Goal: Use online tool/utility

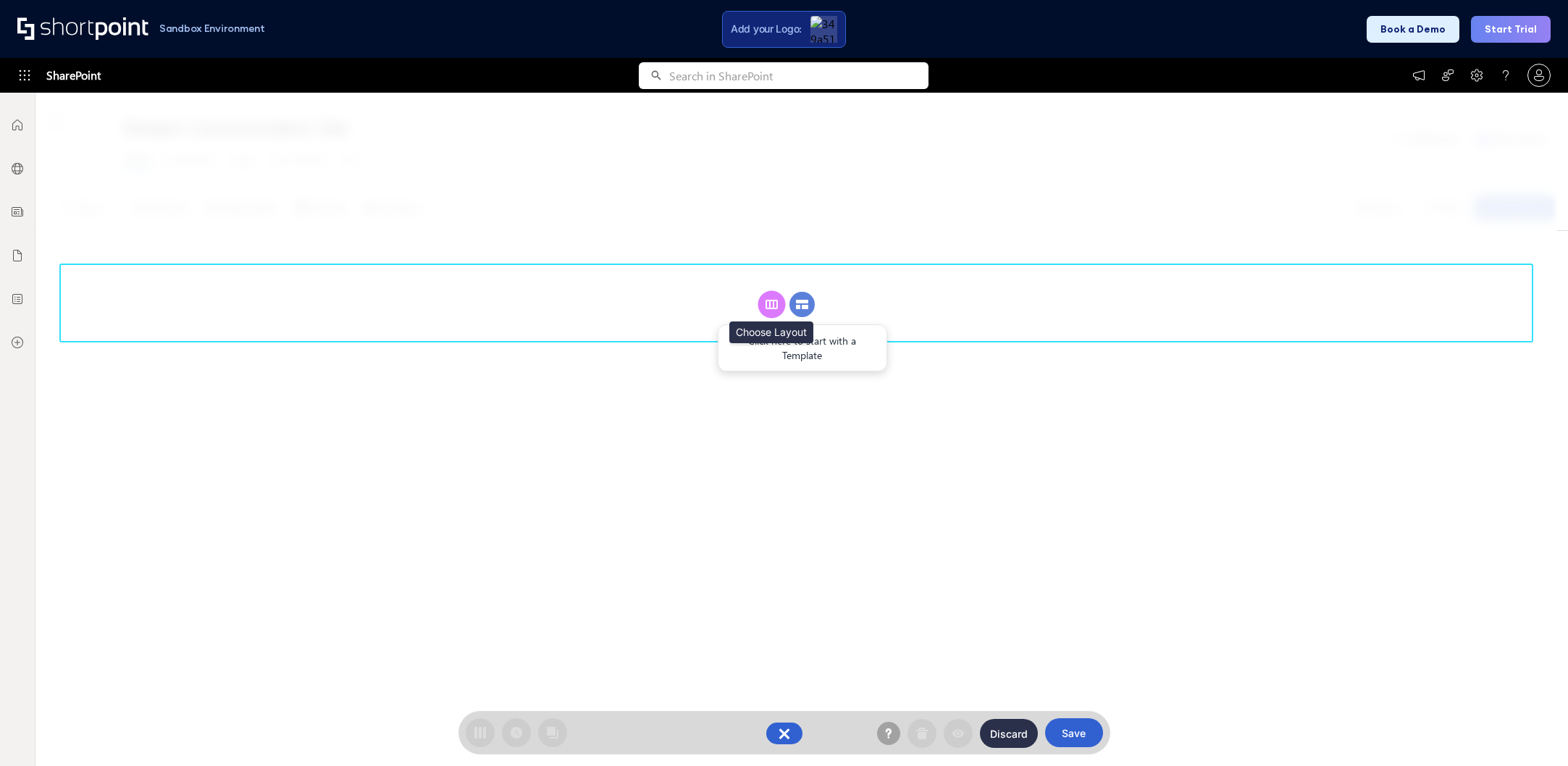
click at [777, 303] on rect at bounding box center [771, 304] width 11 height 8
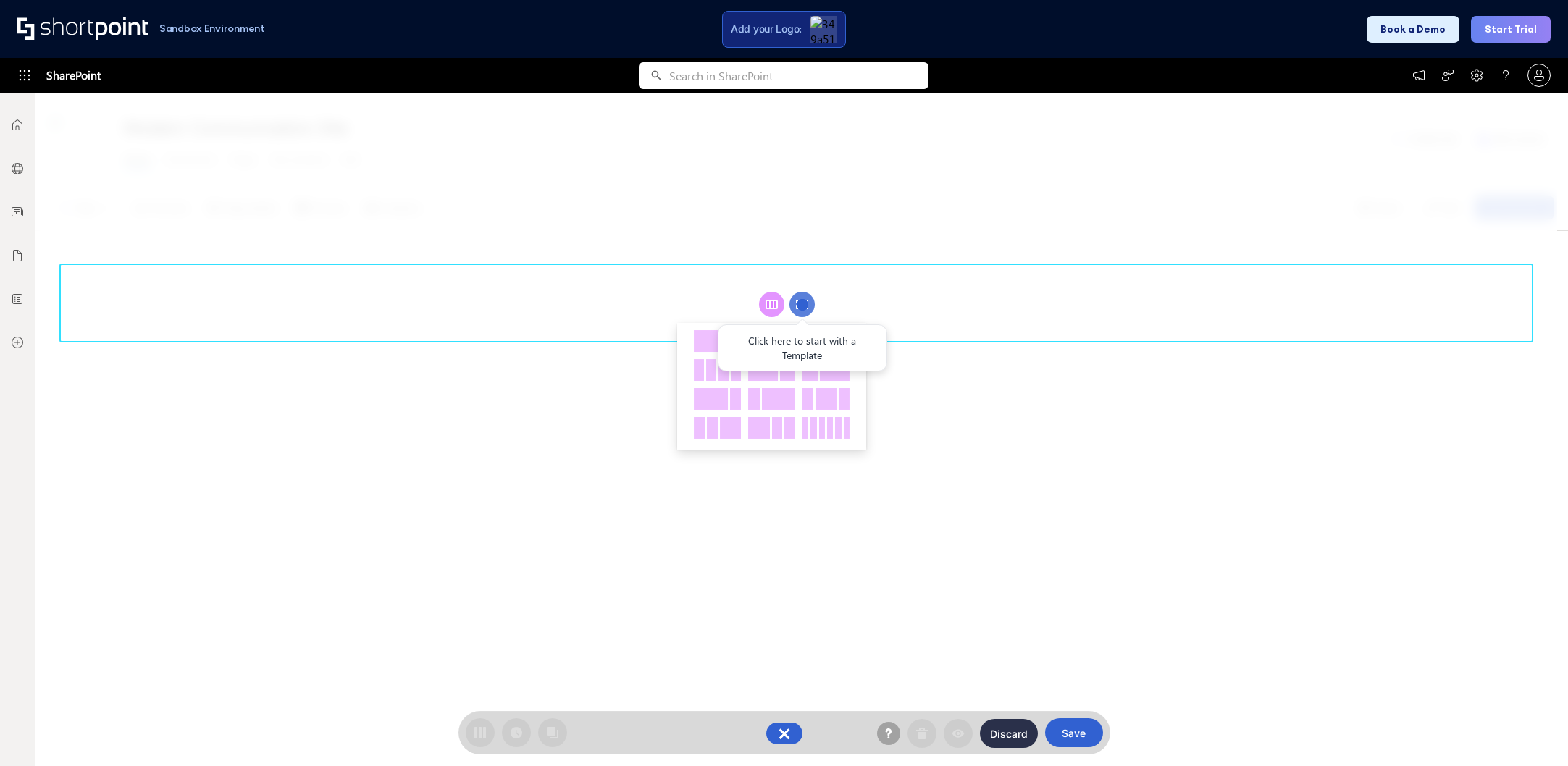
click at [1036, 414] on div at bounding box center [796, 429] width 1522 height 673
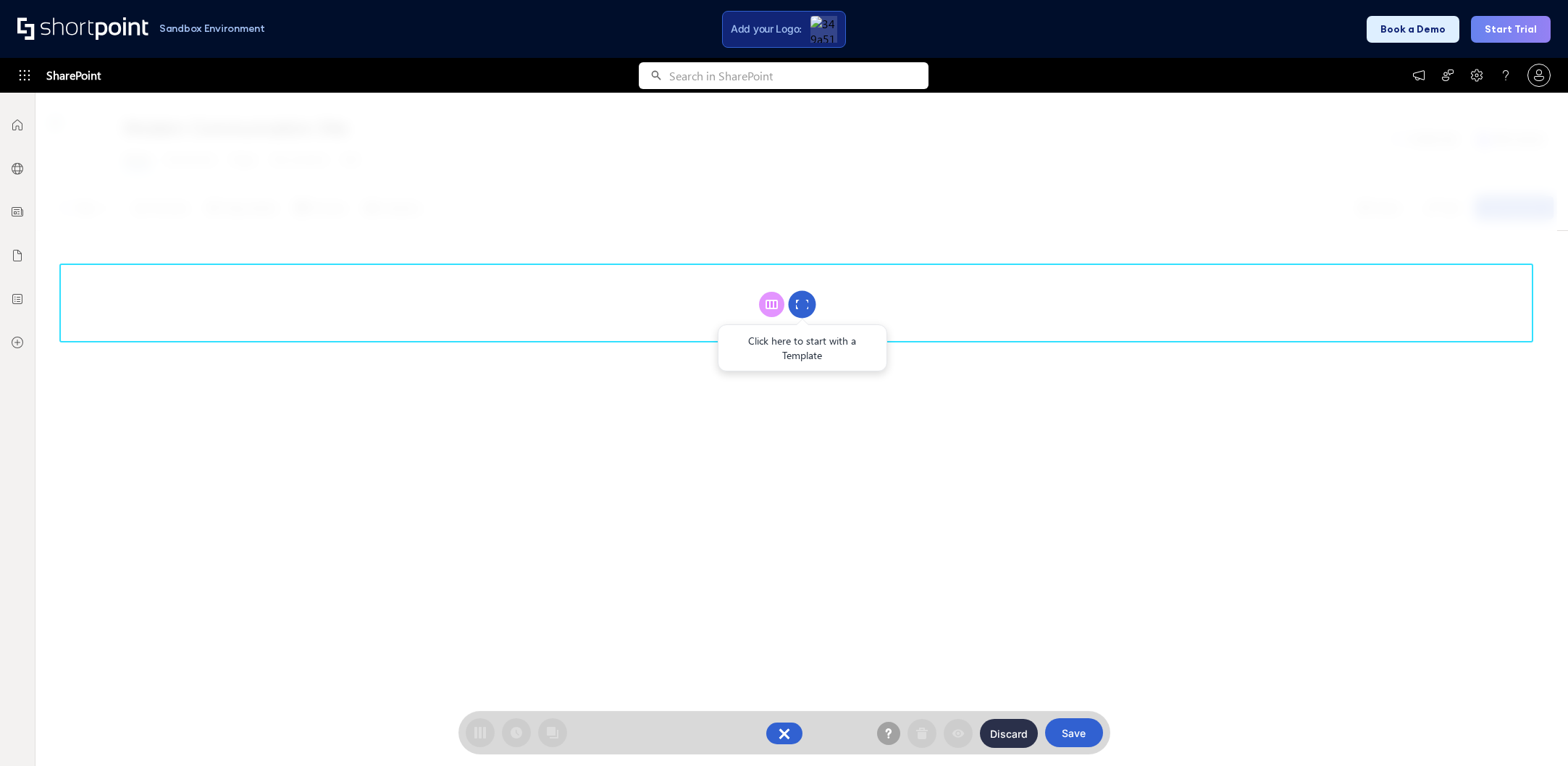
click at [791, 296] on circle at bounding box center [802, 304] width 27 height 27
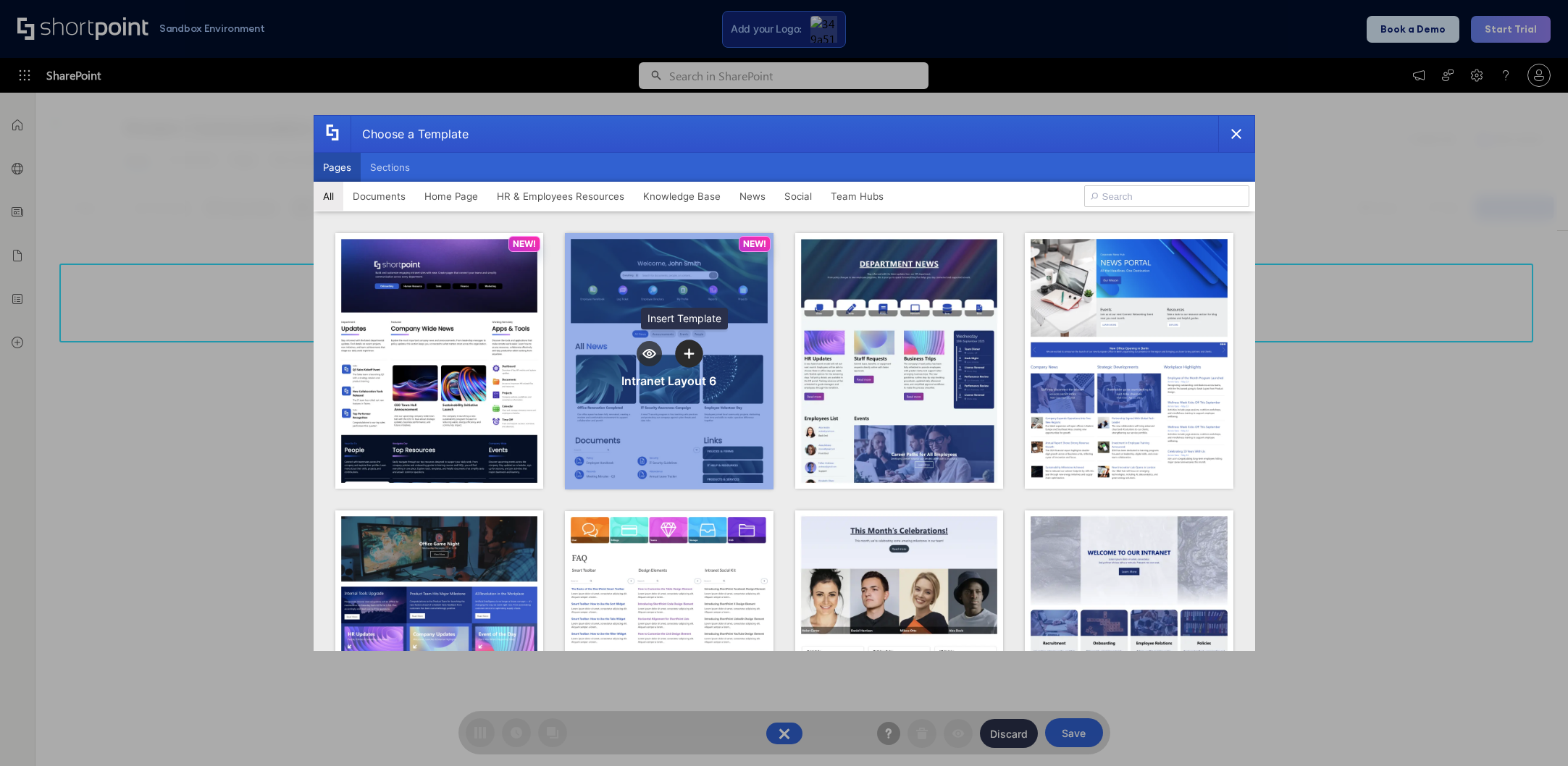
click at [684, 349] on icon "template selector" at bounding box center [689, 354] width 10 height 10
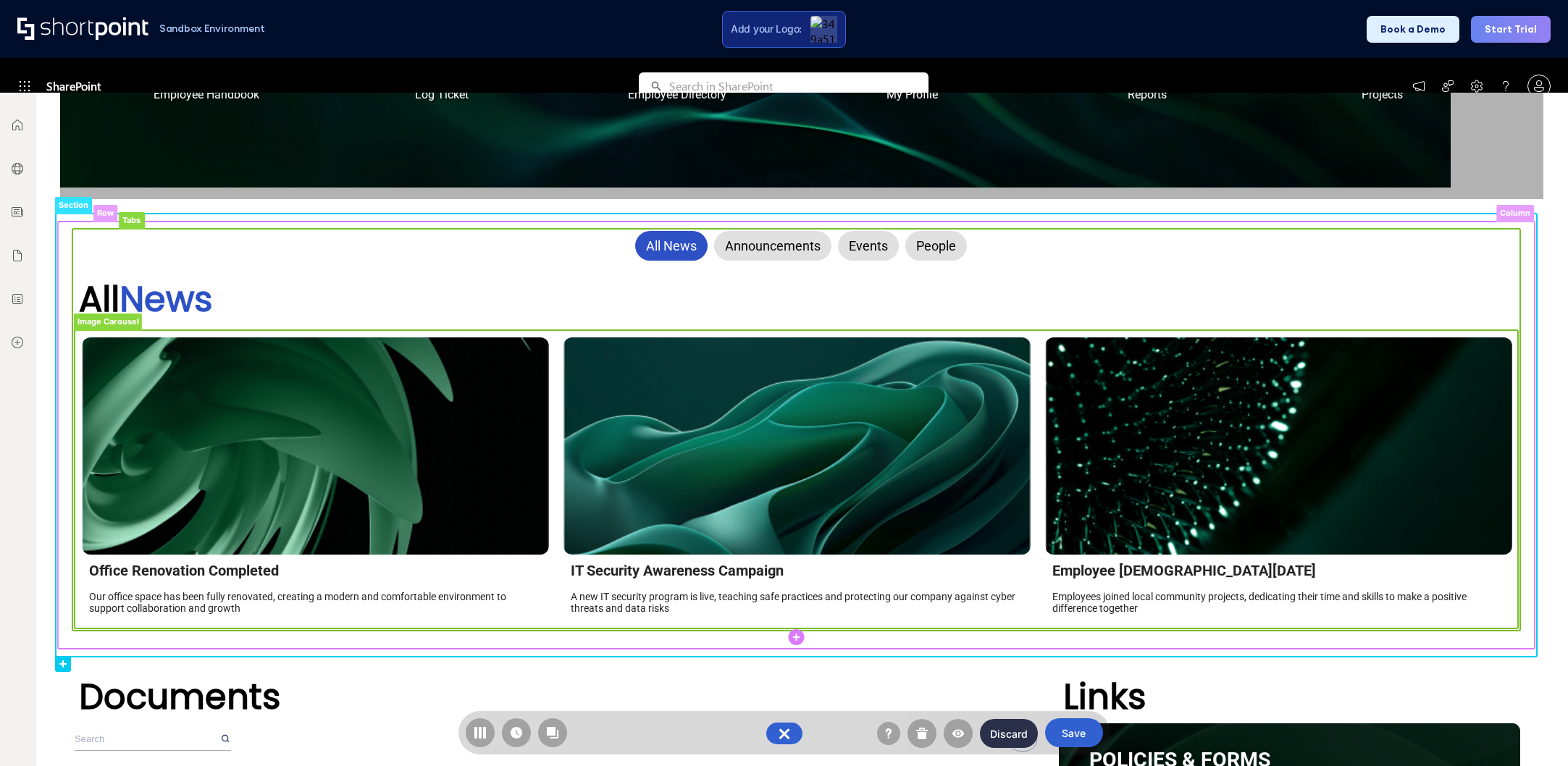
scroll to position [231, 0]
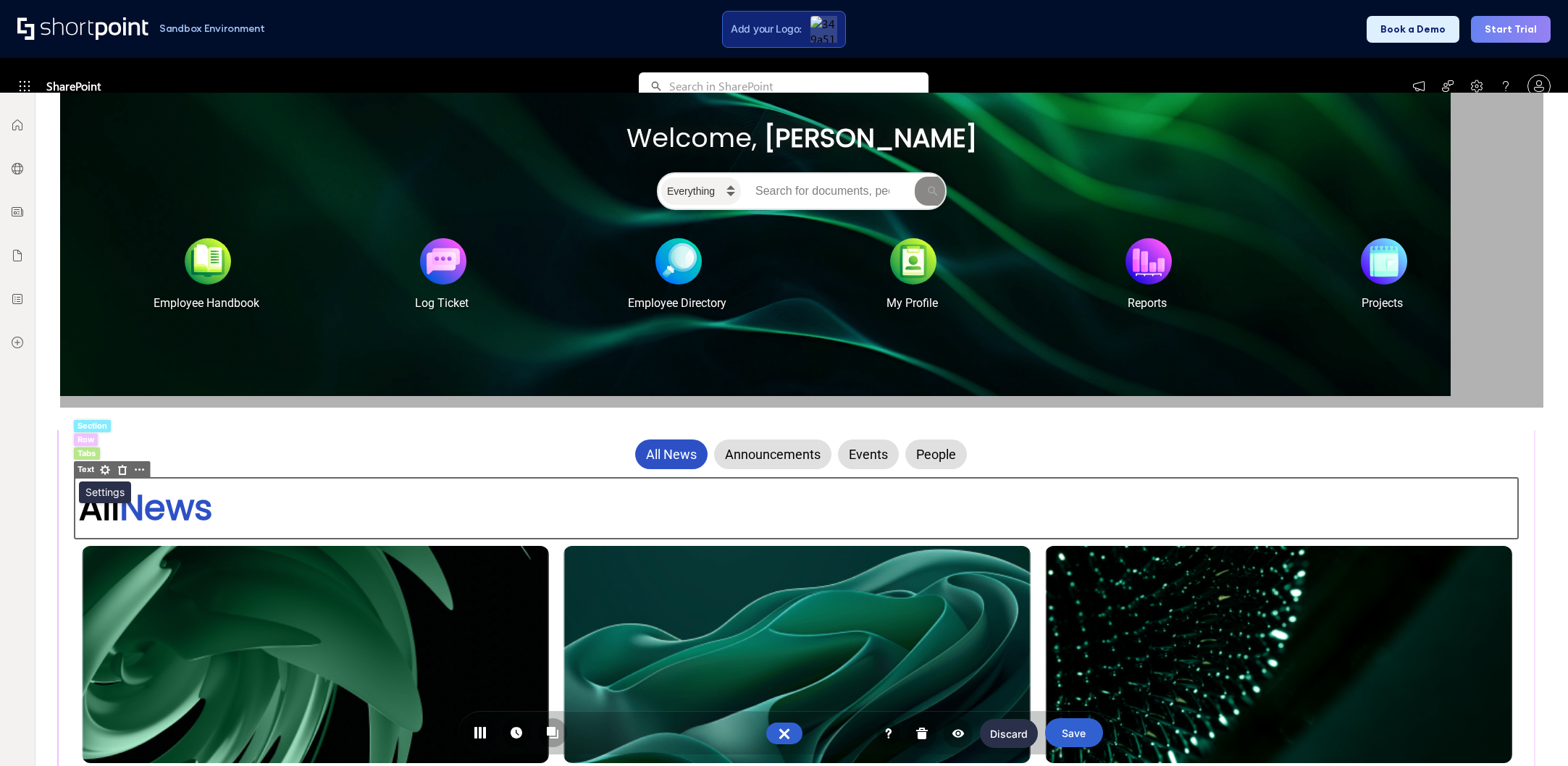
click at [107, 471] on rect at bounding box center [105, 470] width 18 height 18
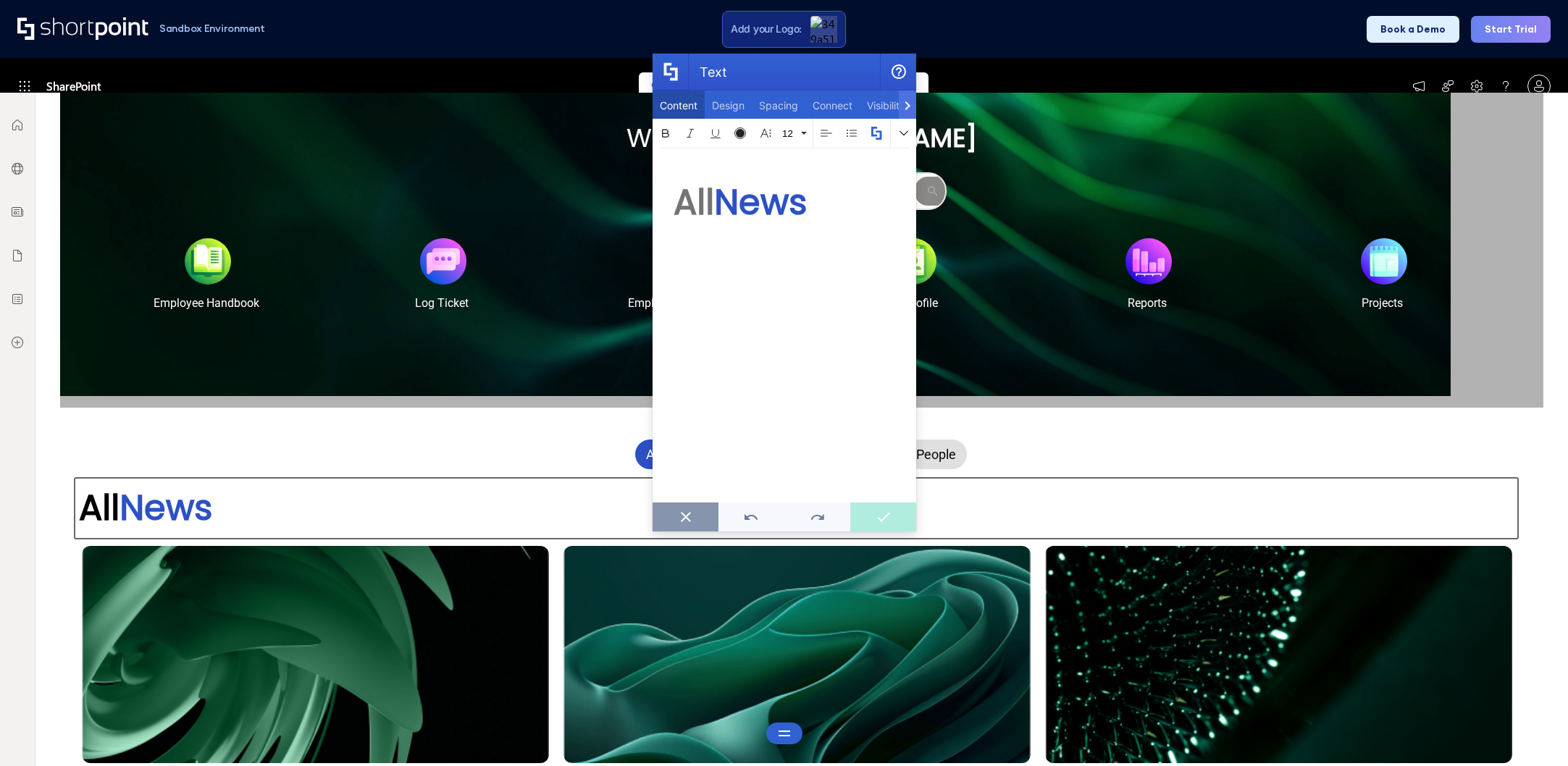
click at [693, 516] on button "Text" at bounding box center [685, 516] width 66 height 29
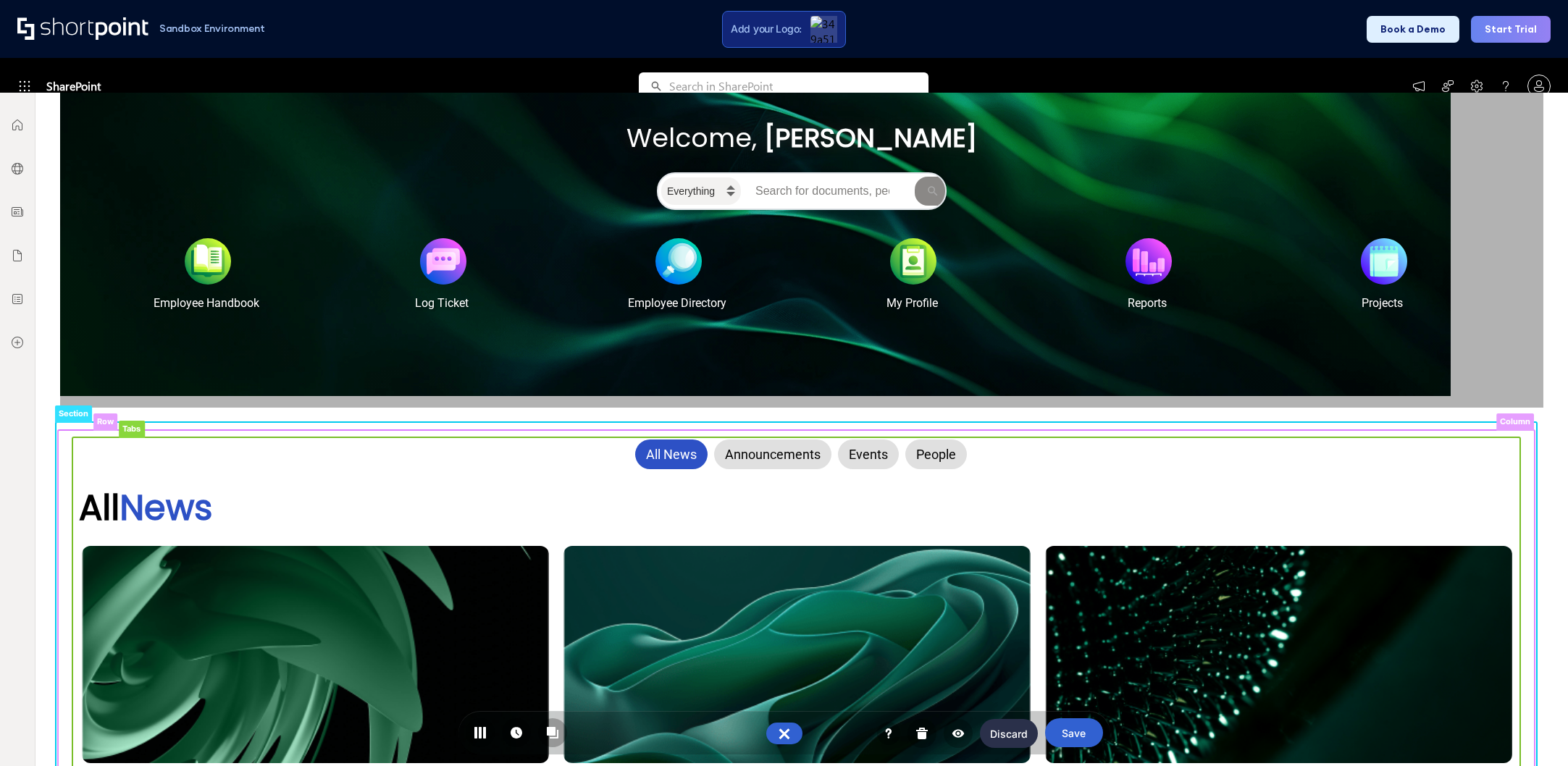
scroll to position [620, 0]
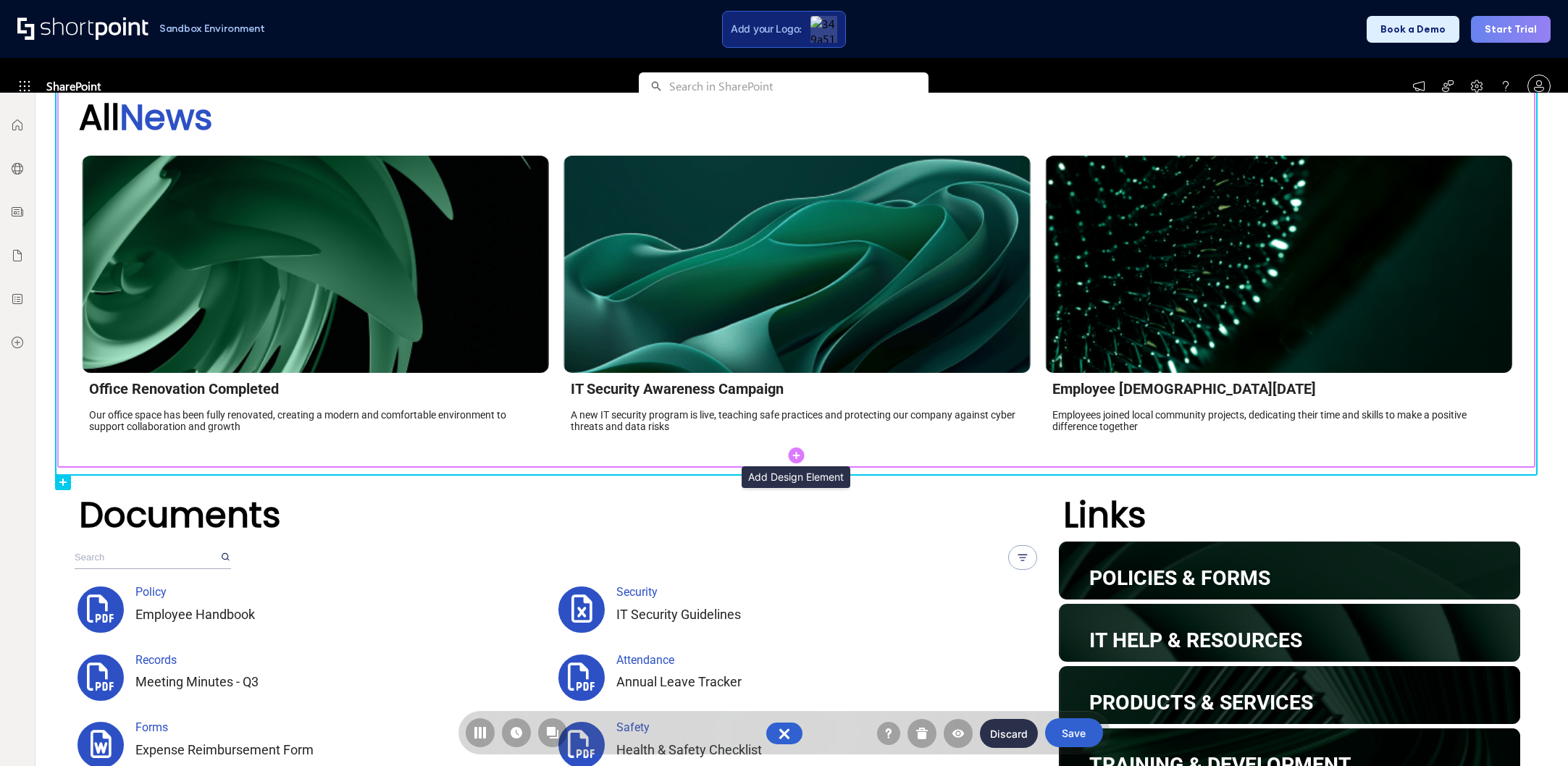
click at [801, 452] on circle at bounding box center [796, 455] width 16 height 16
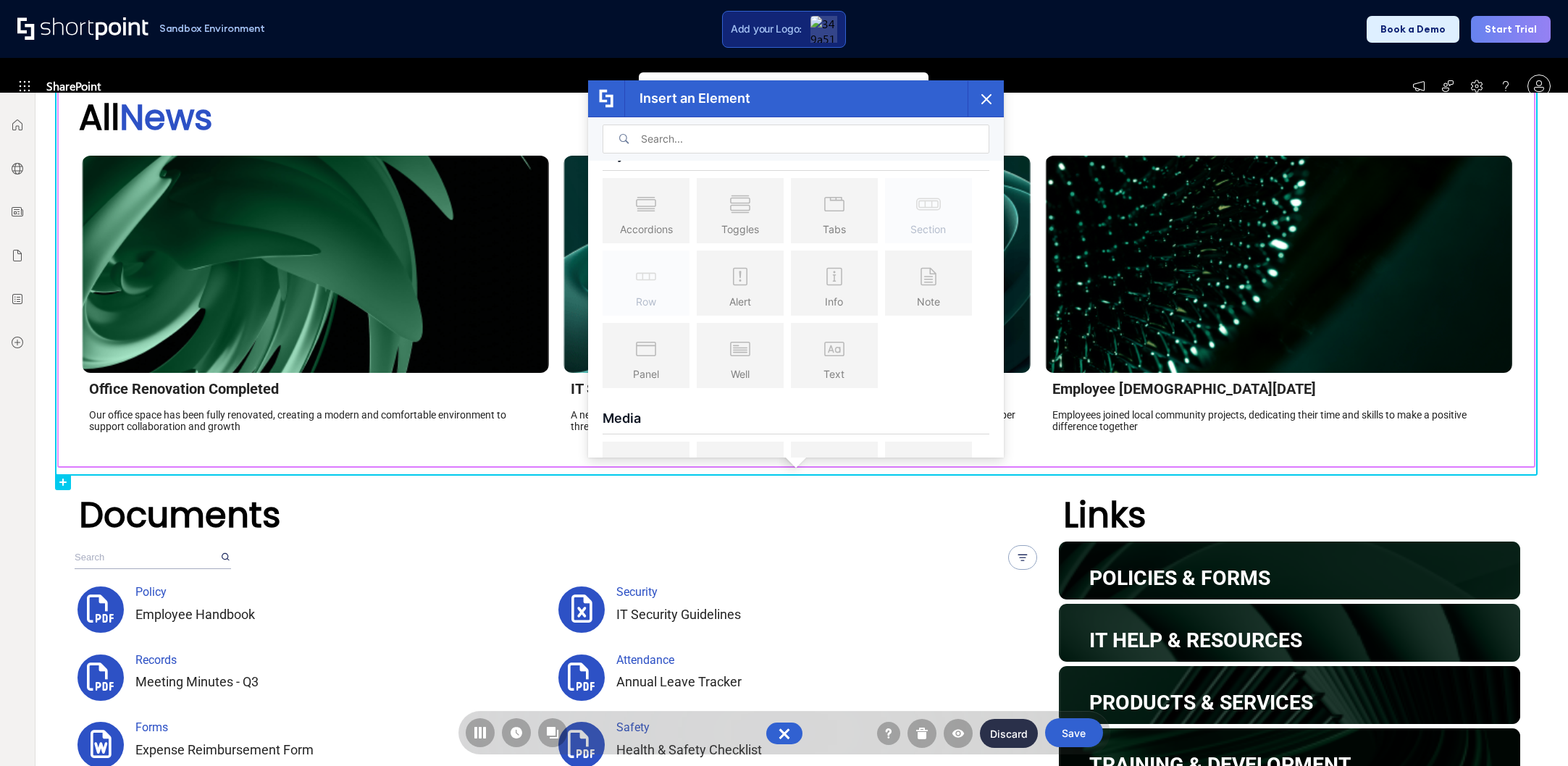
scroll to position [695, 0]
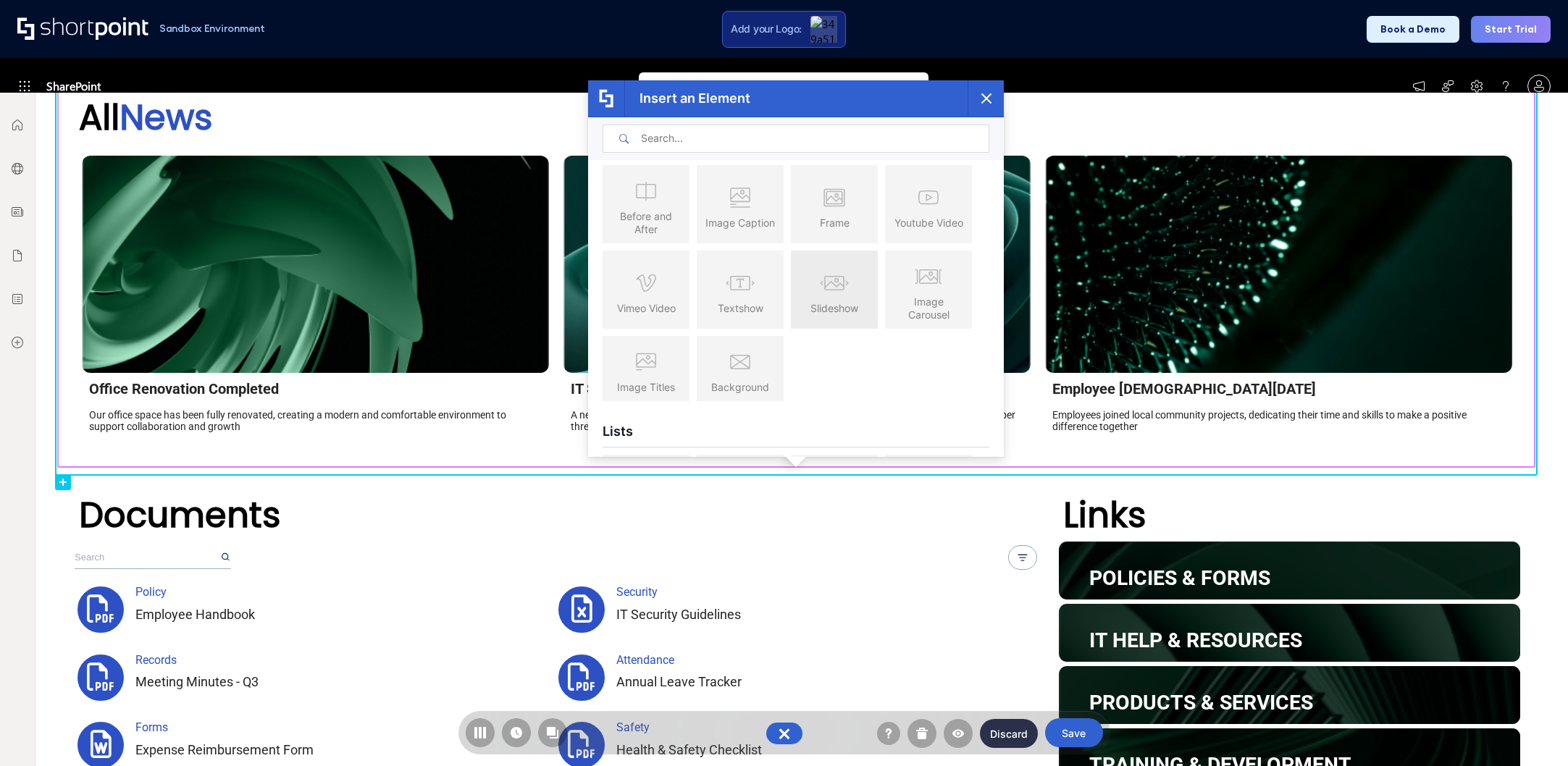
click at [835, 284] on icon at bounding box center [834, 283] width 21 height 15
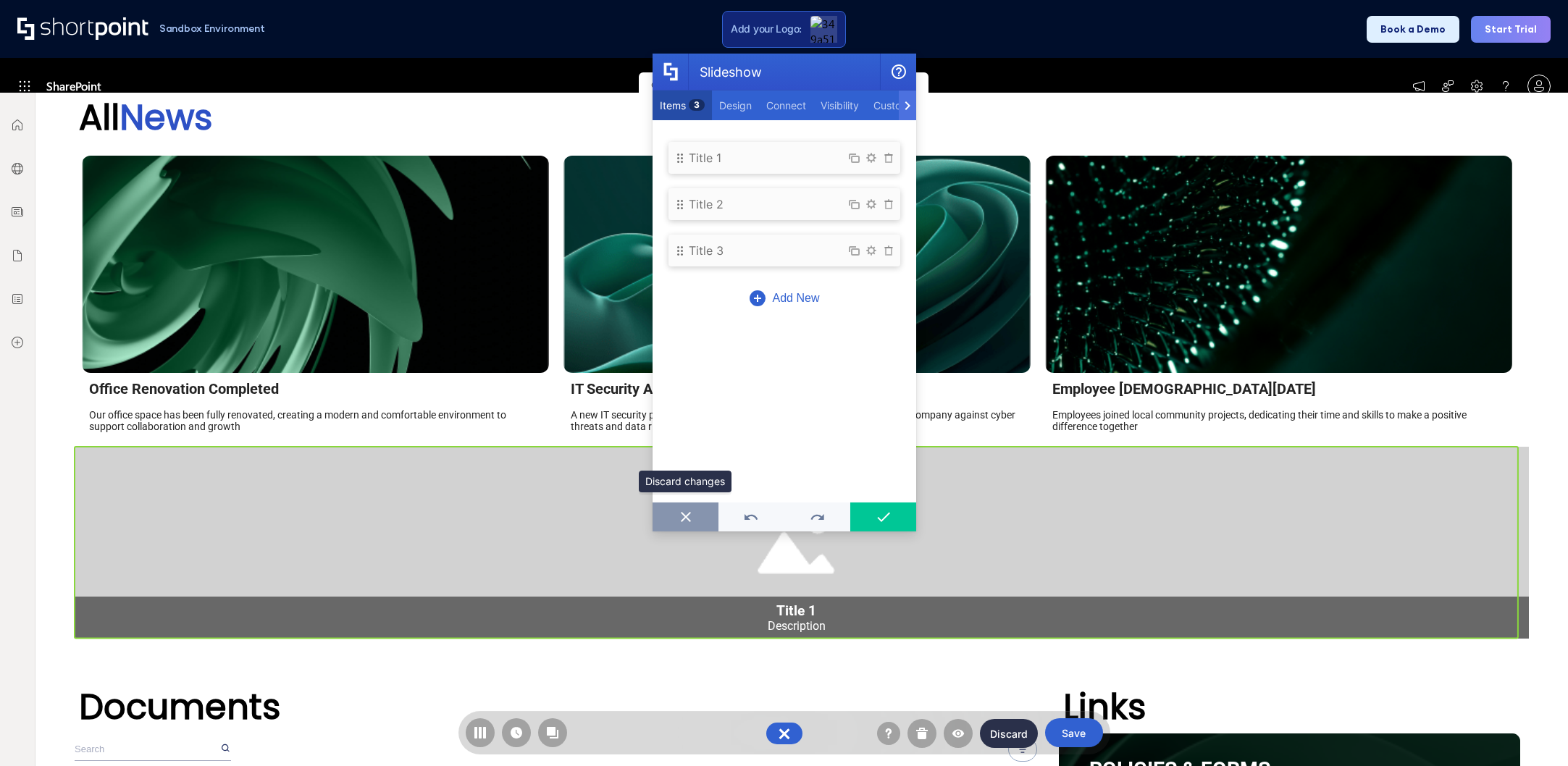
click at [691, 515] on icon "Slideshow" at bounding box center [685, 517] width 15 height 10
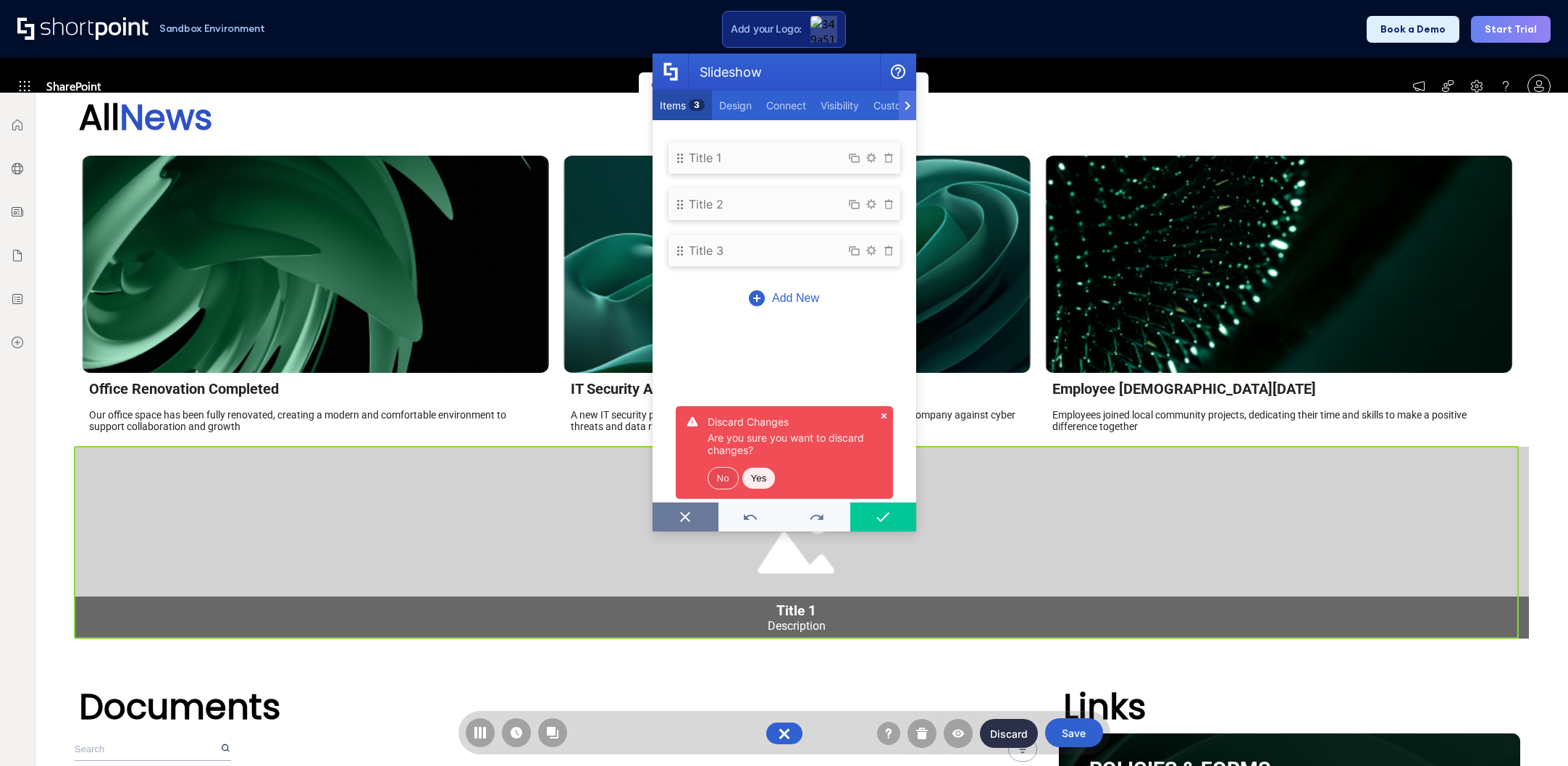
click at [763, 481] on button "Yes" at bounding box center [758, 478] width 33 height 21
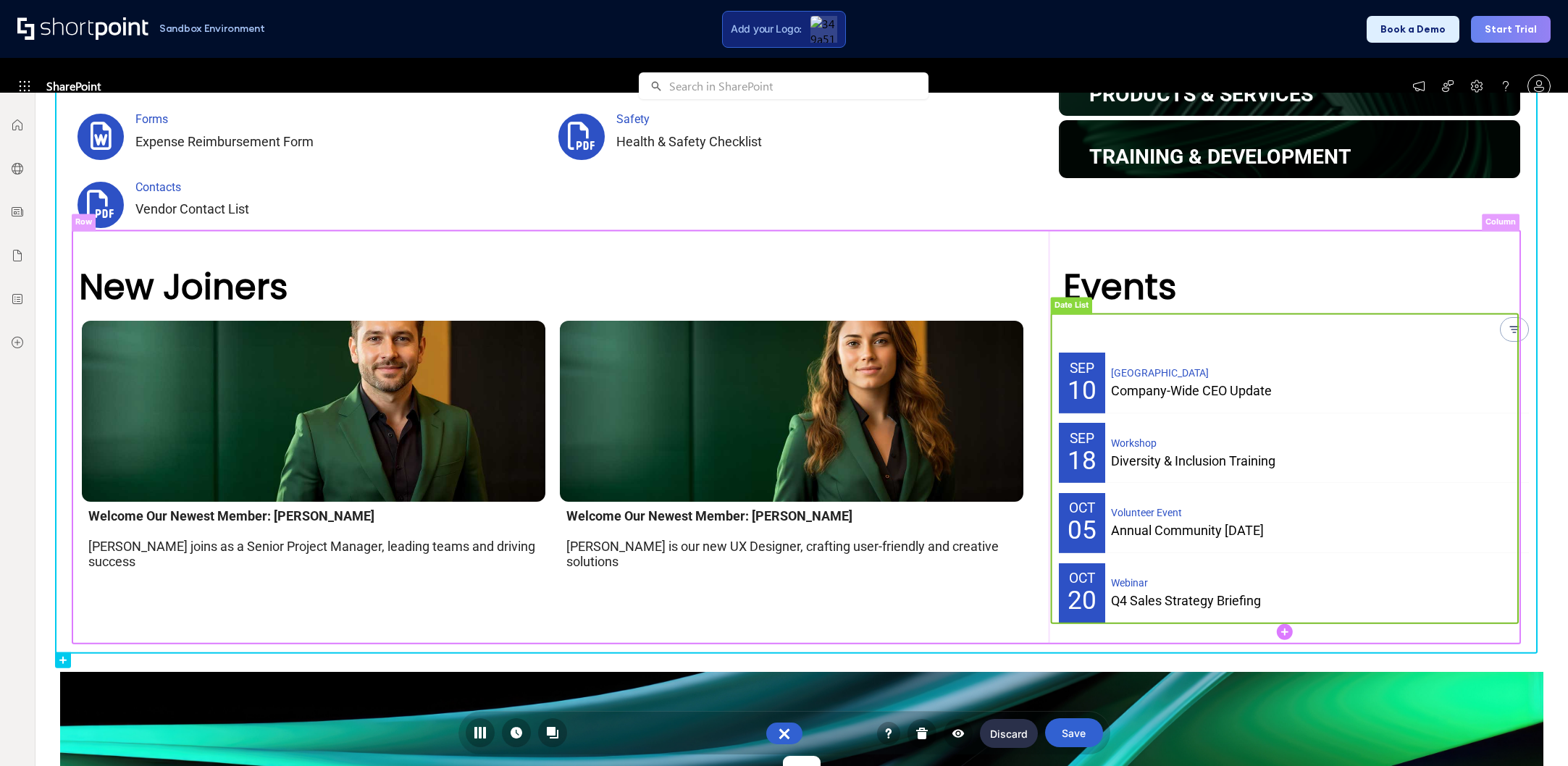
scroll to position [1377, 0]
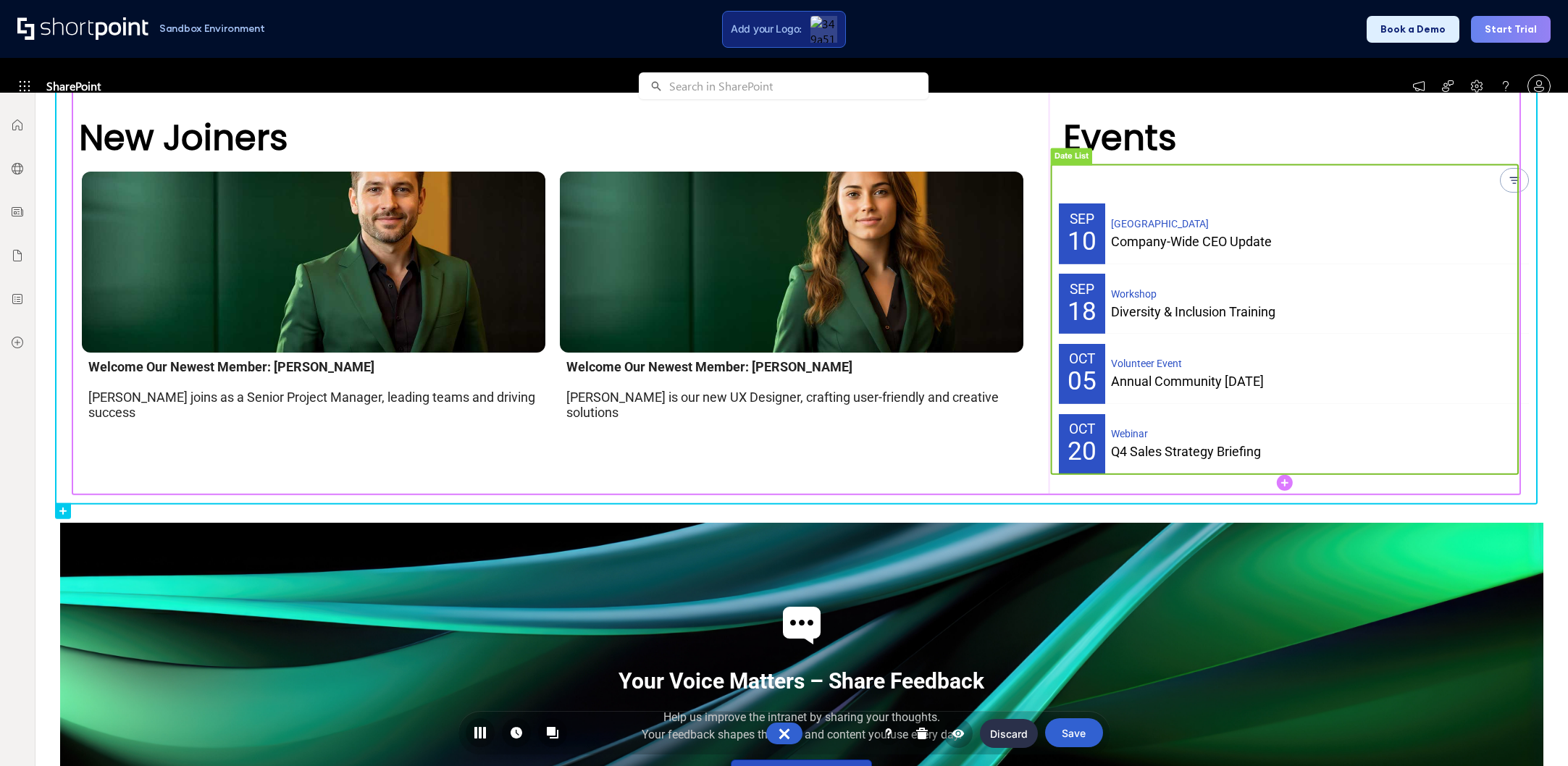
click at [1502, 178] on rect at bounding box center [1284, 319] width 466 height 309
click at [1502, 185] on rect at bounding box center [1284, 319] width 466 height 309
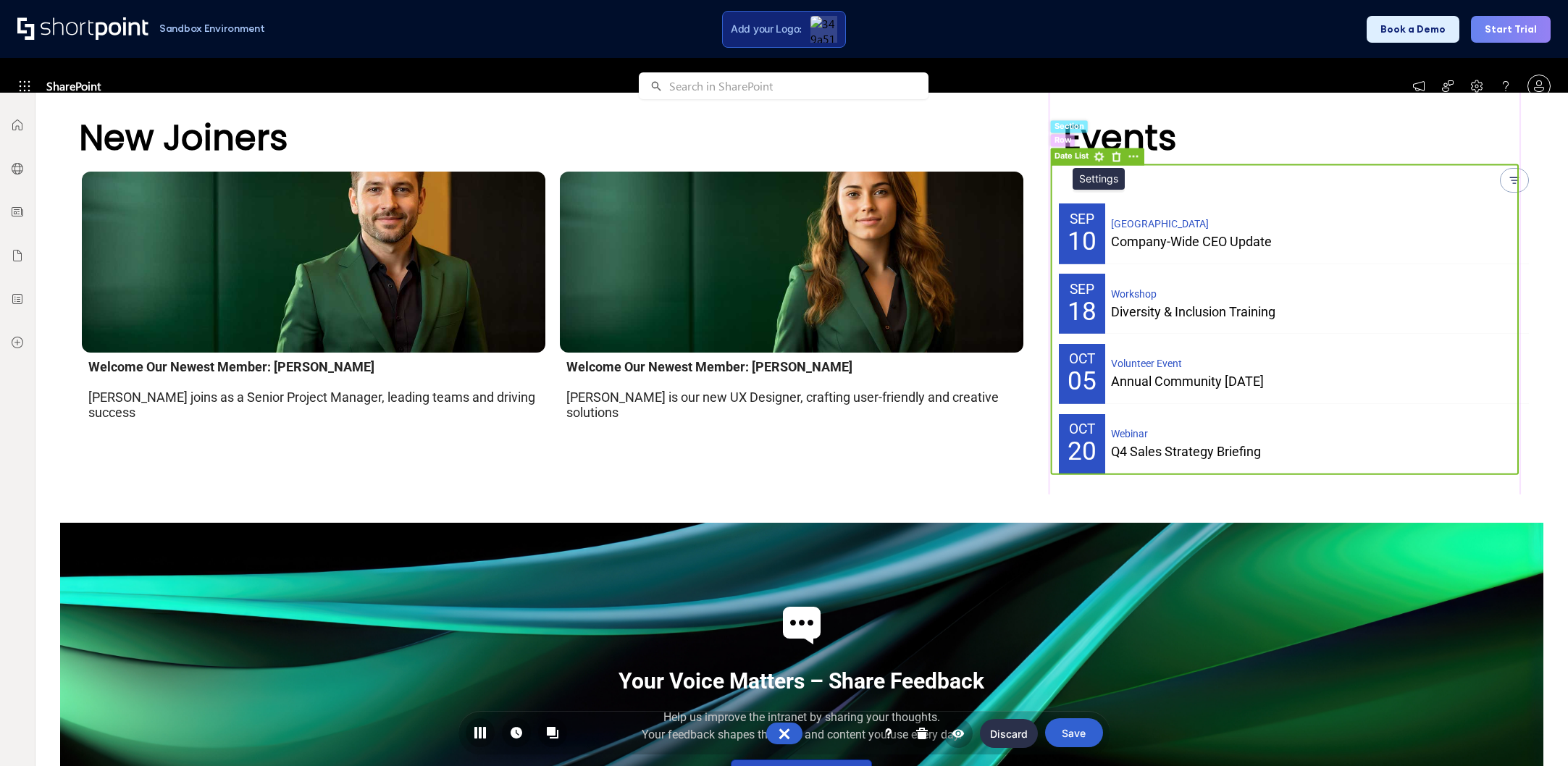
click at [1096, 157] on rect at bounding box center [1099, 157] width 18 height 18
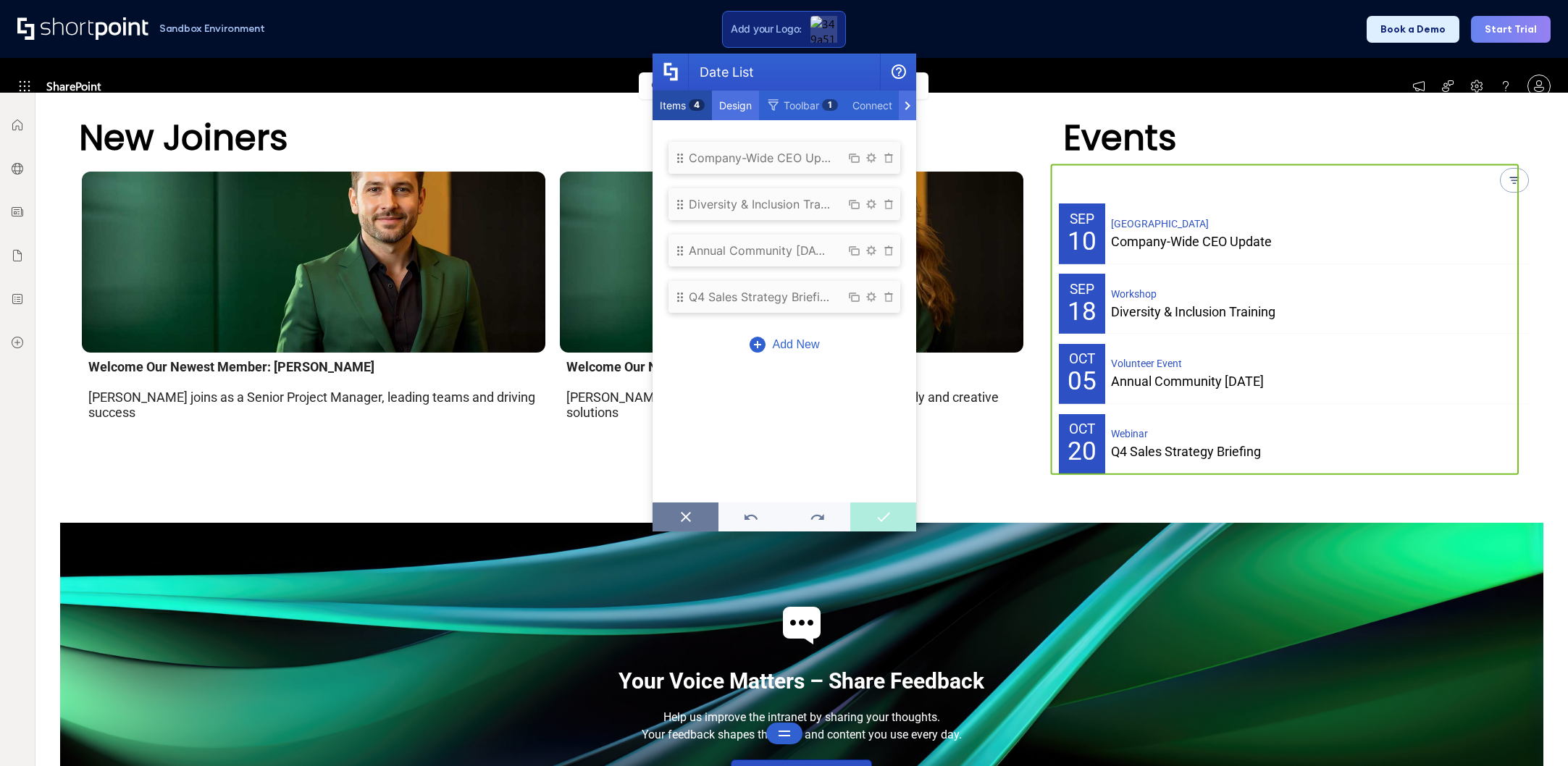
click at [743, 96] on div "Design" at bounding box center [735, 105] width 47 height 29
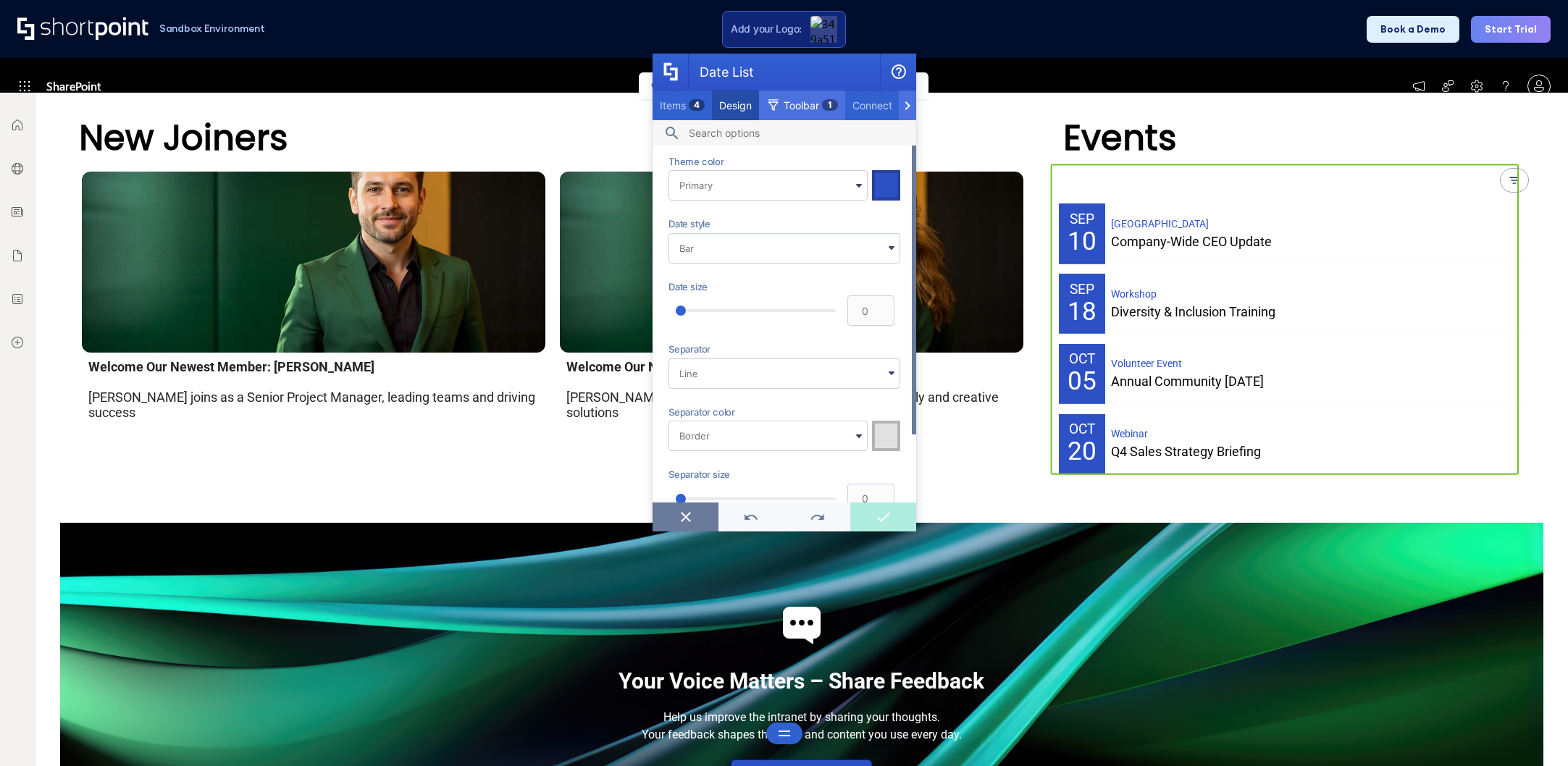
click at [810, 105] on span "Toolbar" at bounding box center [801, 105] width 35 height 13
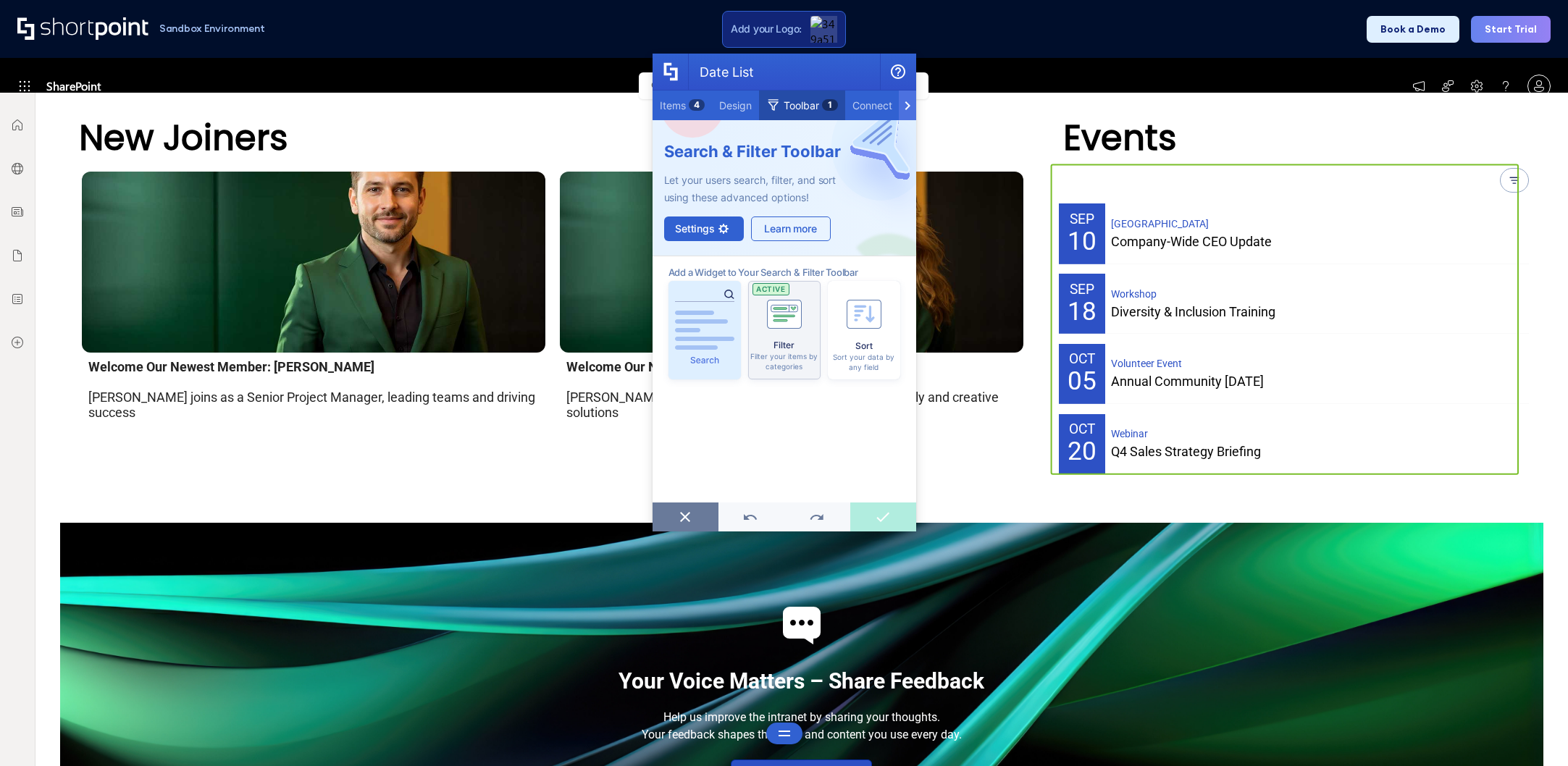
click at [721, 338] on icon "scrollable content" at bounding box center [704, 339] width 60 height 4
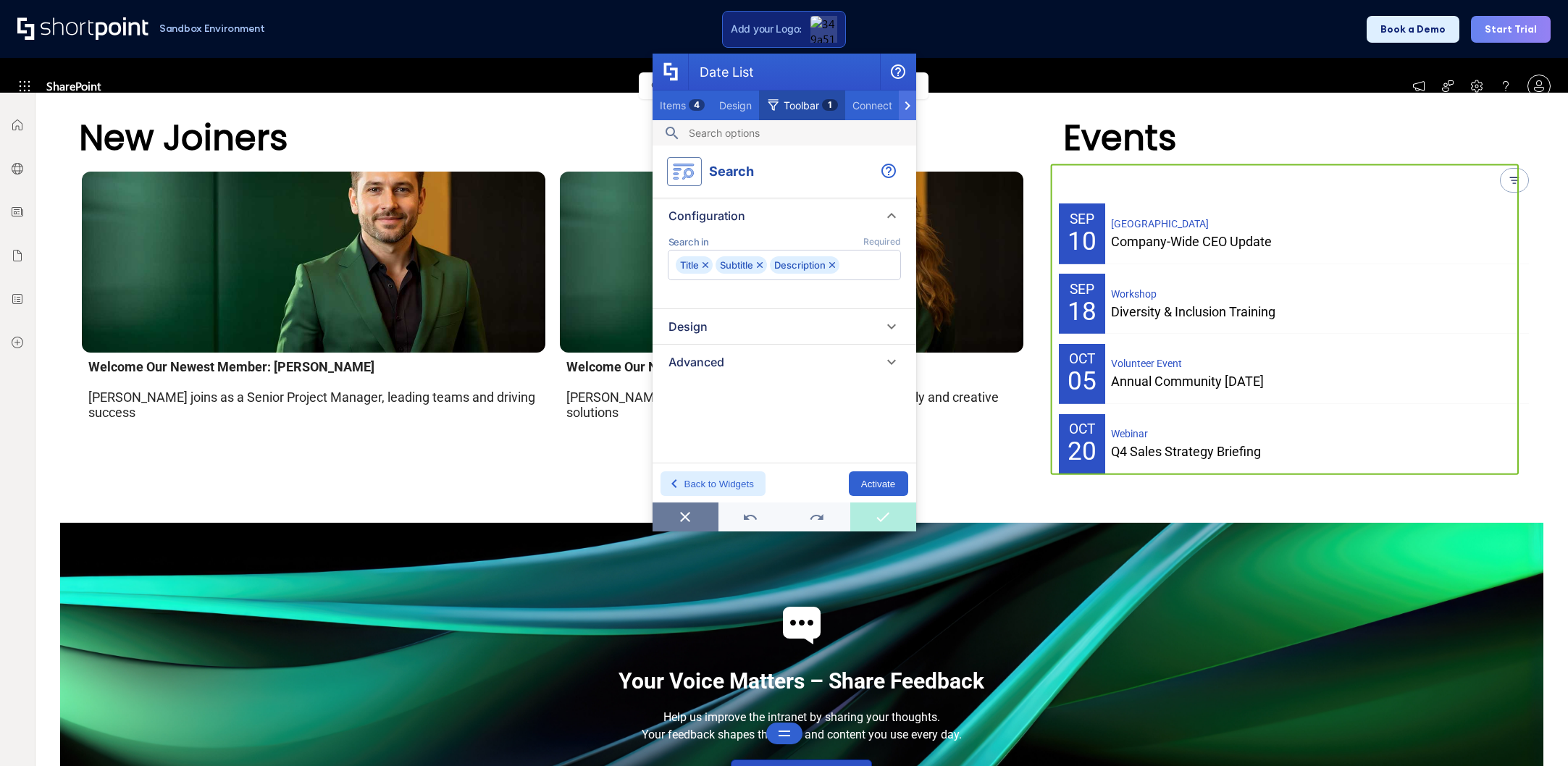
click at [864, 329] on div "Design" at bounding box center [784, 326] width 232 height 18
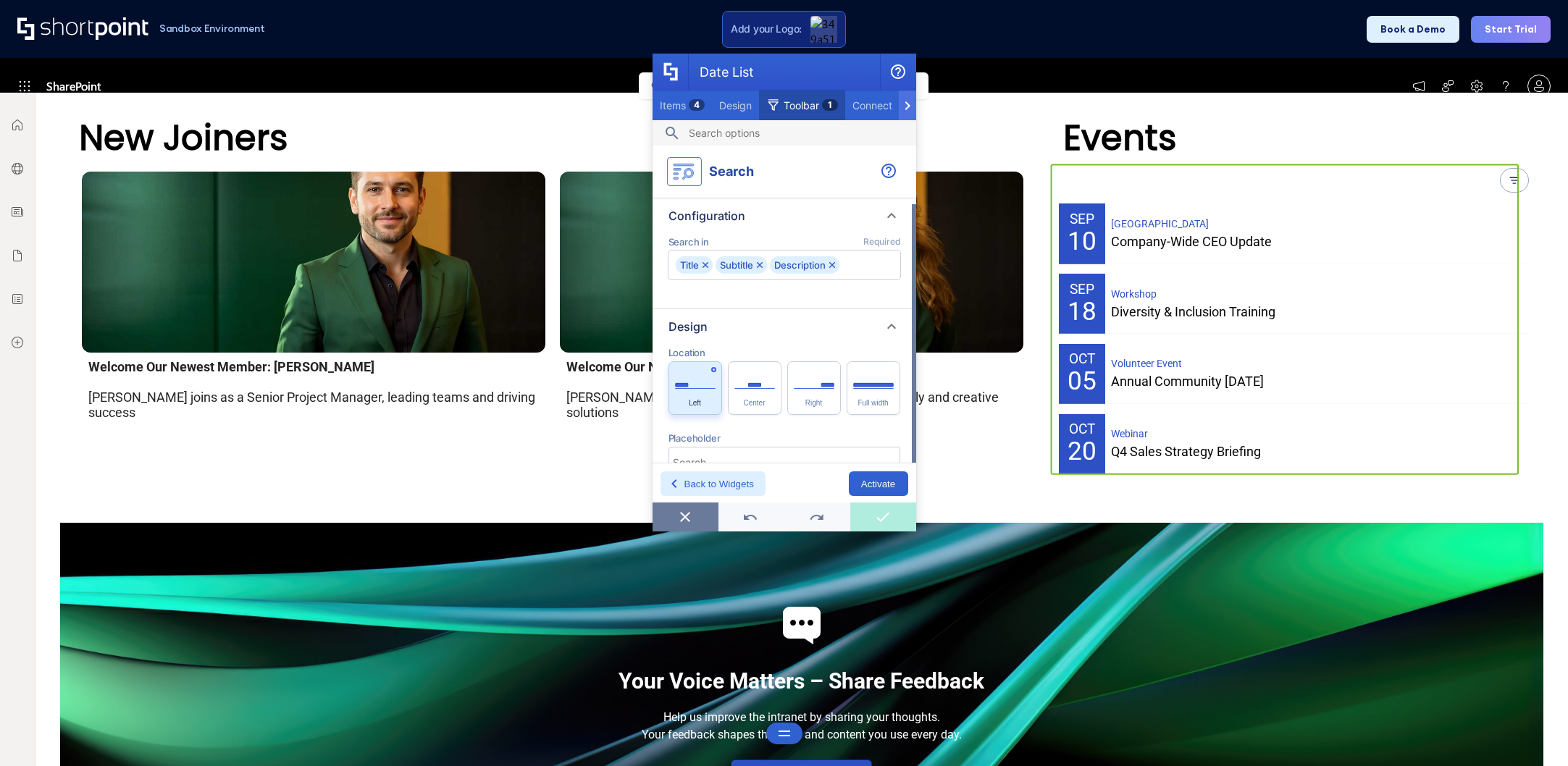
scroll to position [71, 0]
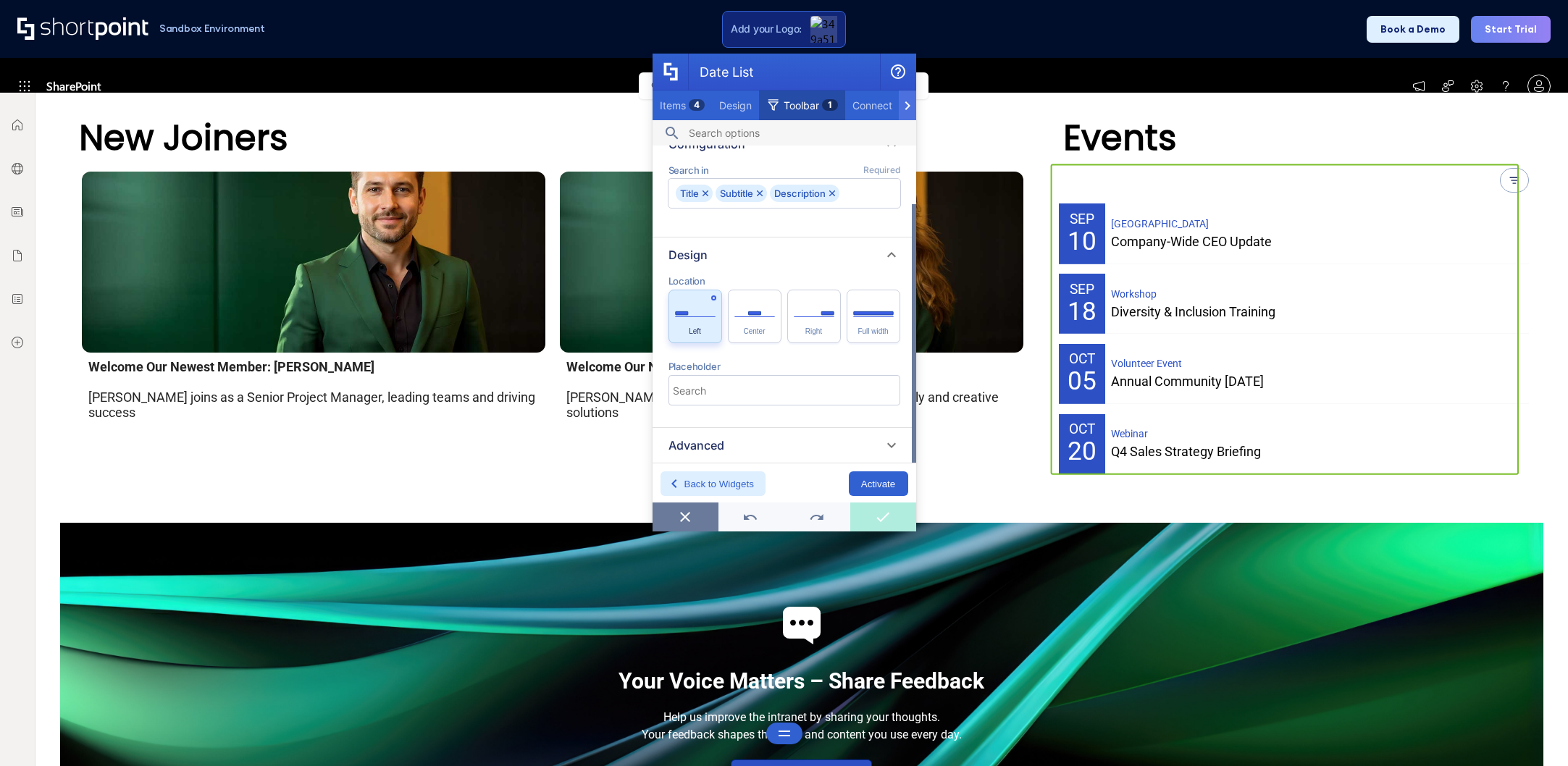
click at [798, 443] on div "Advanced" at bounding box center [784, 446] width 232 height 18
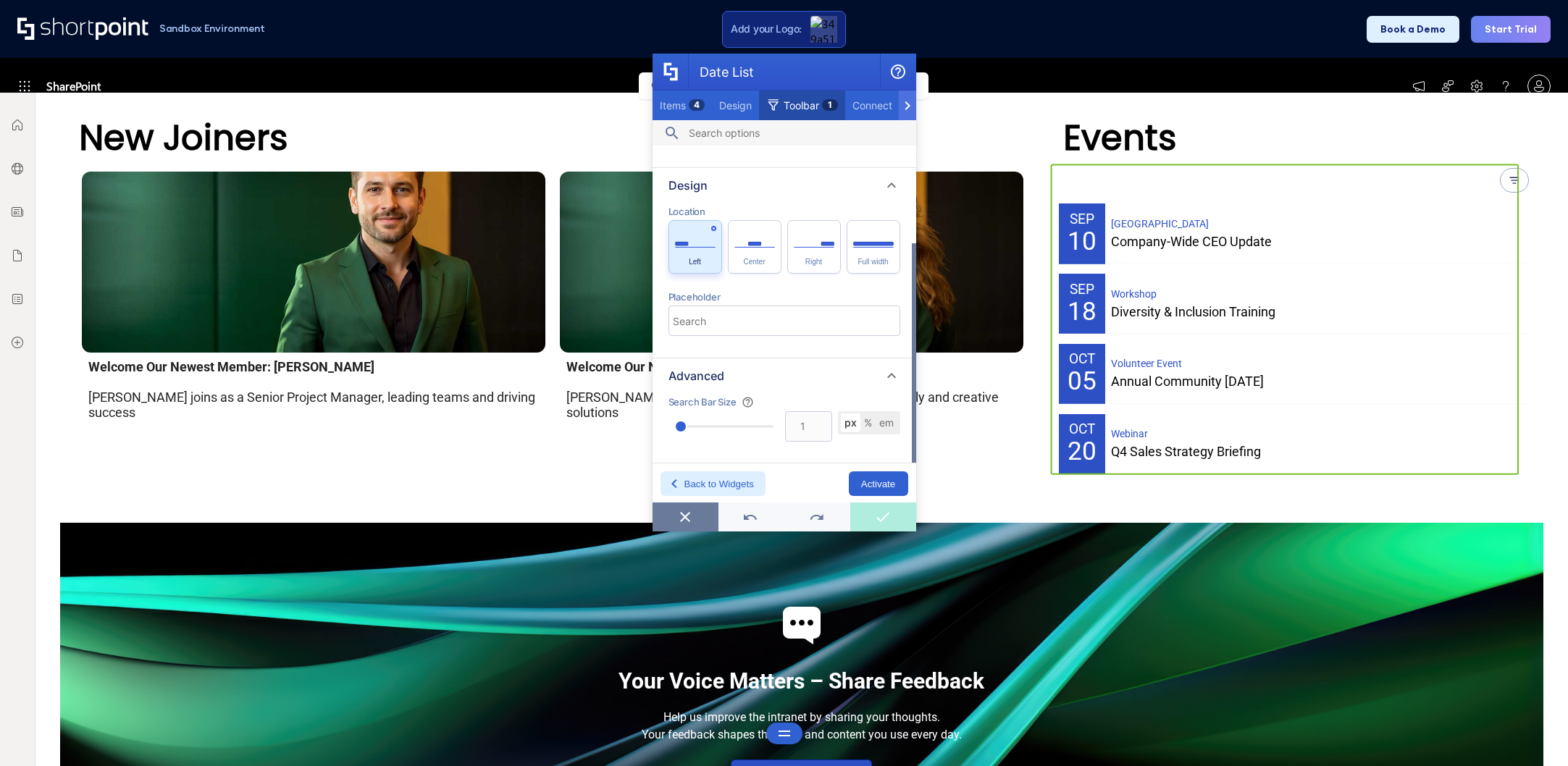
click at [825, 420] on input "1" at bounding box center [808, 426] width 47 height 30
click at [825, 420] on input "2" at bounding box center [808, 426] width 47 height 30
type input "3"
click at [825, 420] on input "3" at bounding box center [808, 426] width 47 height 30
click at [836, 372] on div "Advanced" at bounding box center [784, 376] width 232 height 18
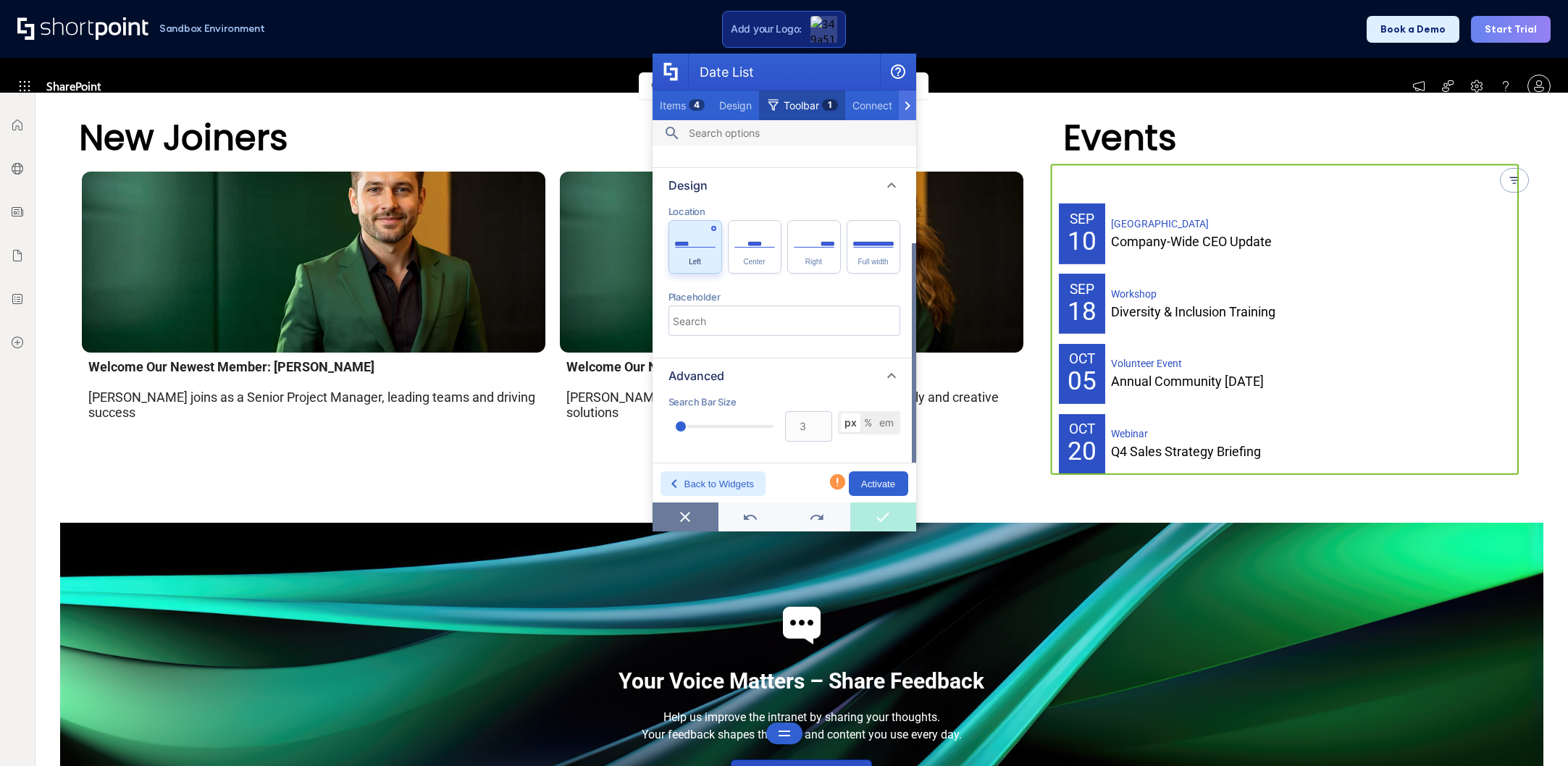
scroll to position [71, 0]
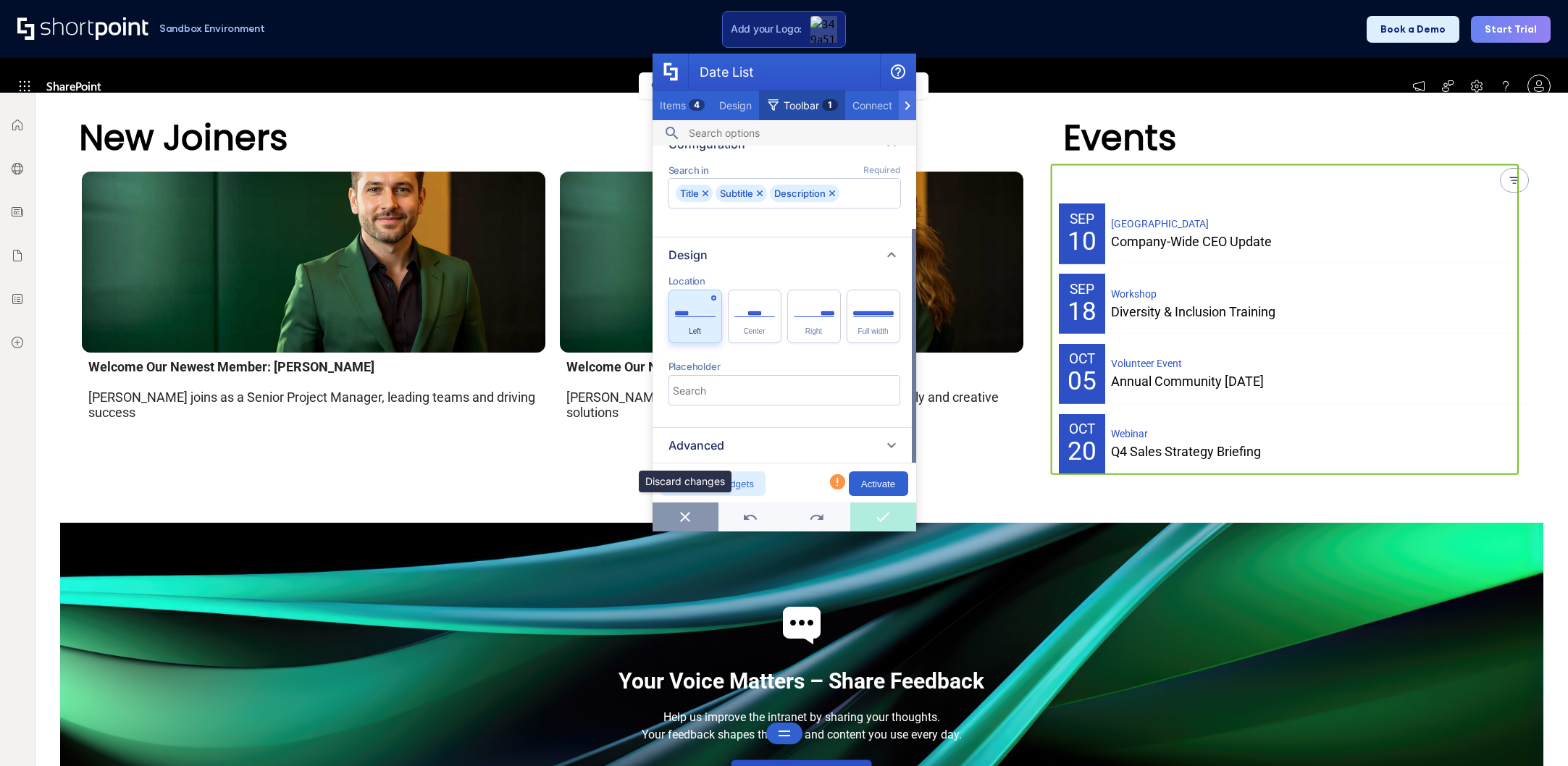
click at [683, 518] on icon "Date List" at bounding box center [685, 517] width 10 height 10
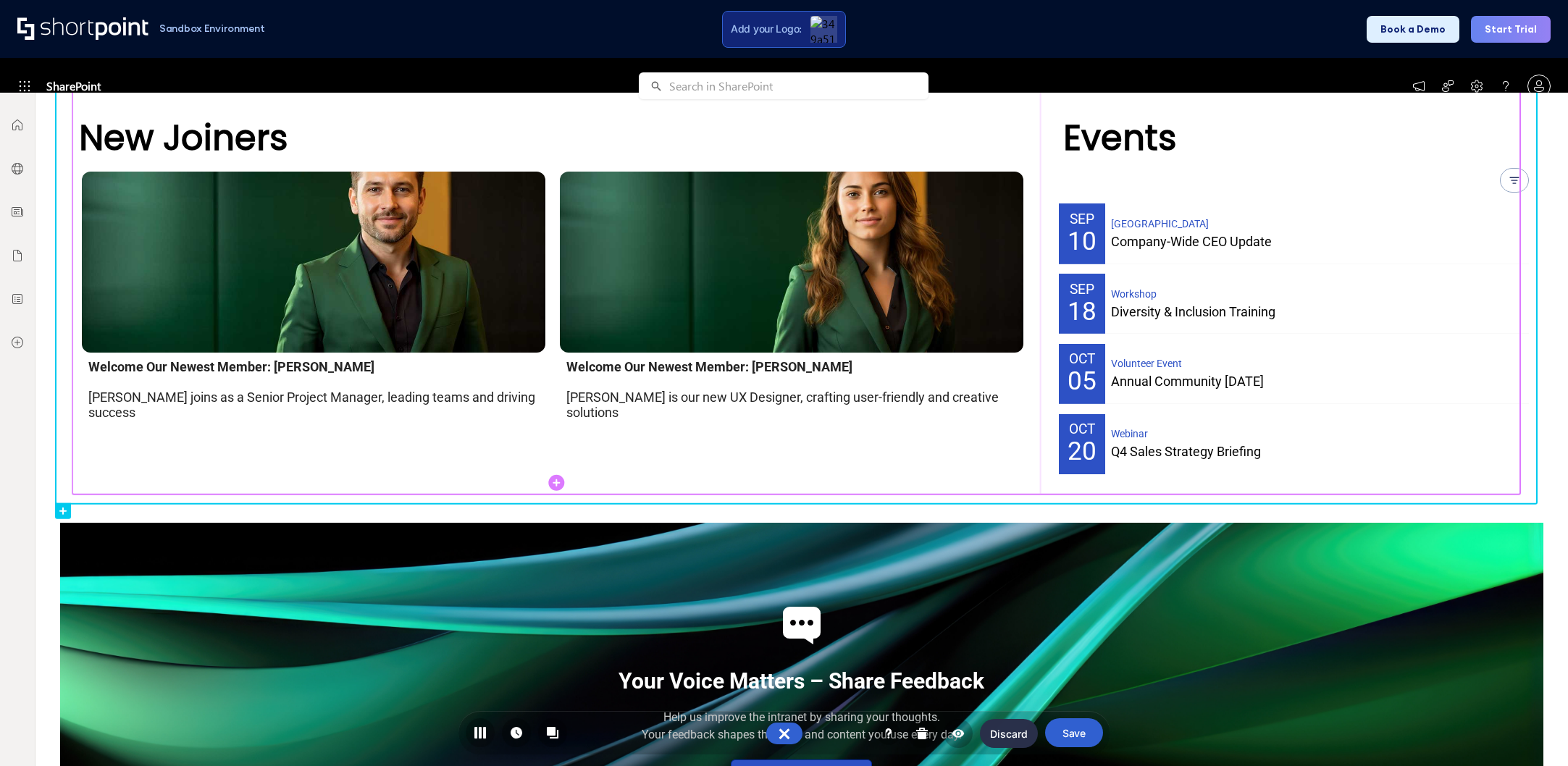
scroll to position [1570, 0]
